Goal: Navigation & Orientation: Find specific page/section

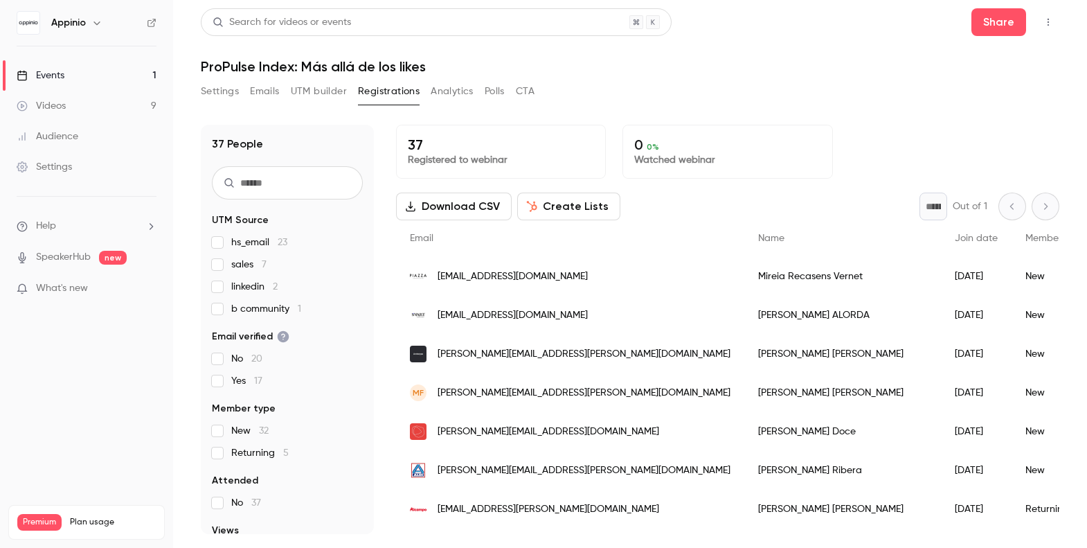
click at [88, 103] on link "Videos 9" at bounding box center [86, 106] width 173 height 30
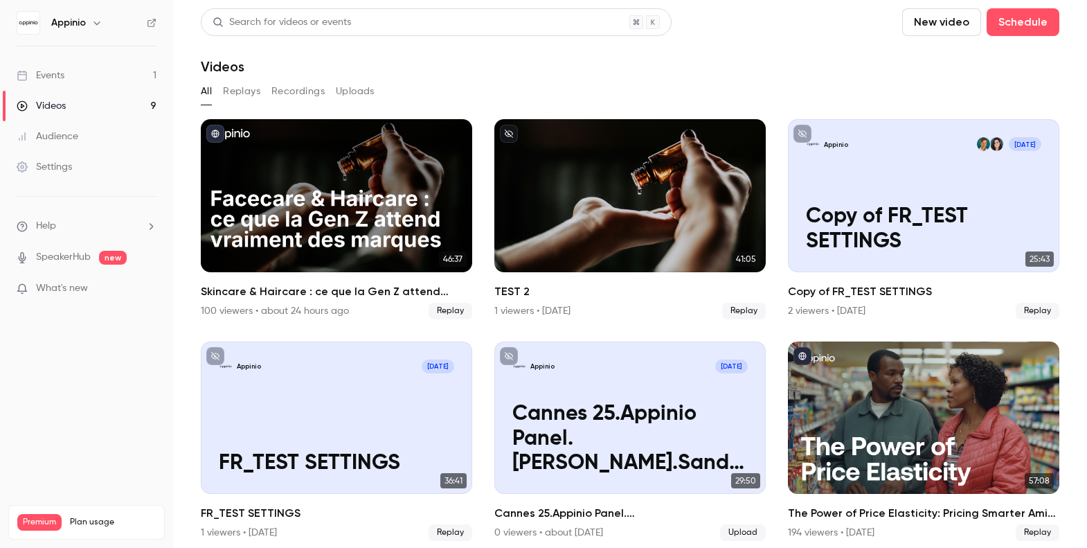
click at [120, 78] on link "Events 1" at bounding box center [86, 75] width 173 height 30
